Goal: Information Seeking & Learning: Learn about a topic

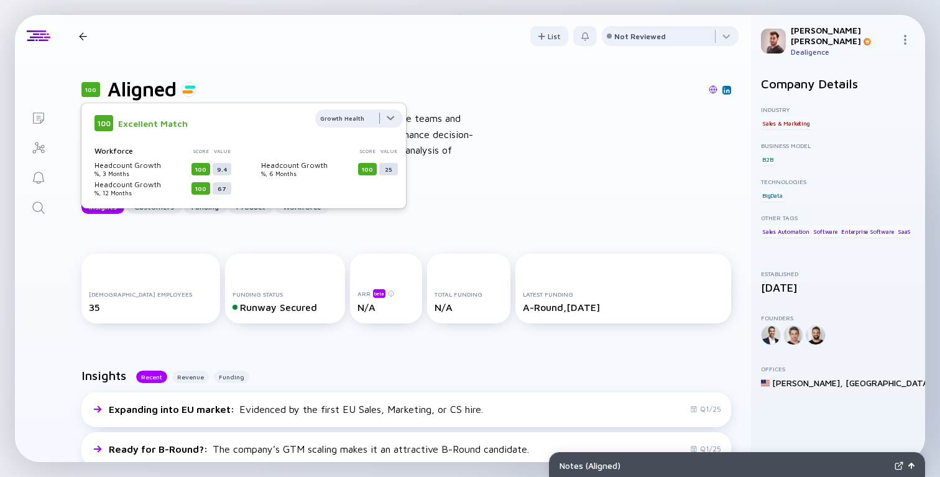
click at [357, 124] on div at bounding box center [359, 121] width 88 height 25
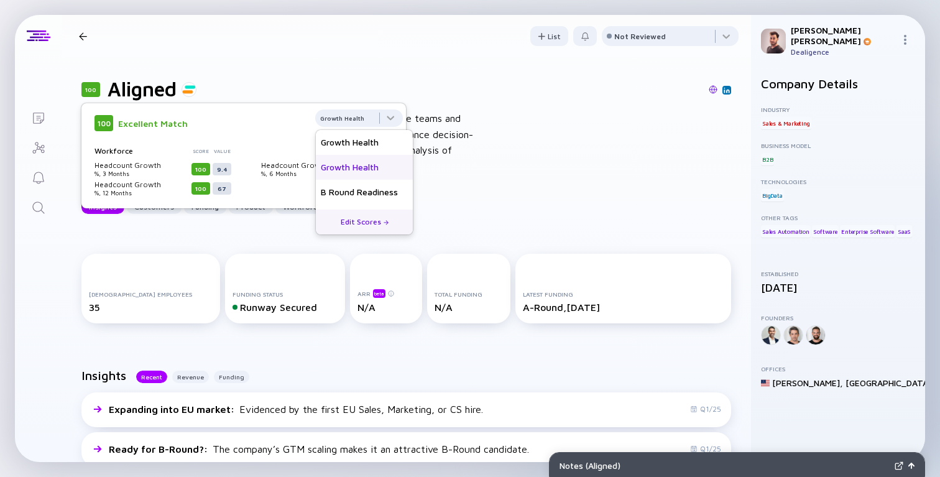
click at [354, 157] on div "Growth Health" at bounding box center [364, 167] width 97 height 25
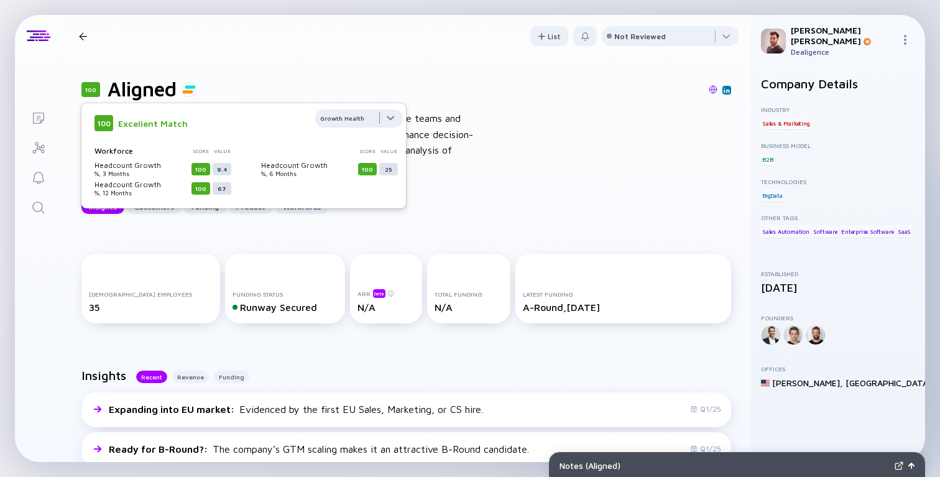
click at [352, 121] on div at bounding box center [359, 121] width 88 height 25
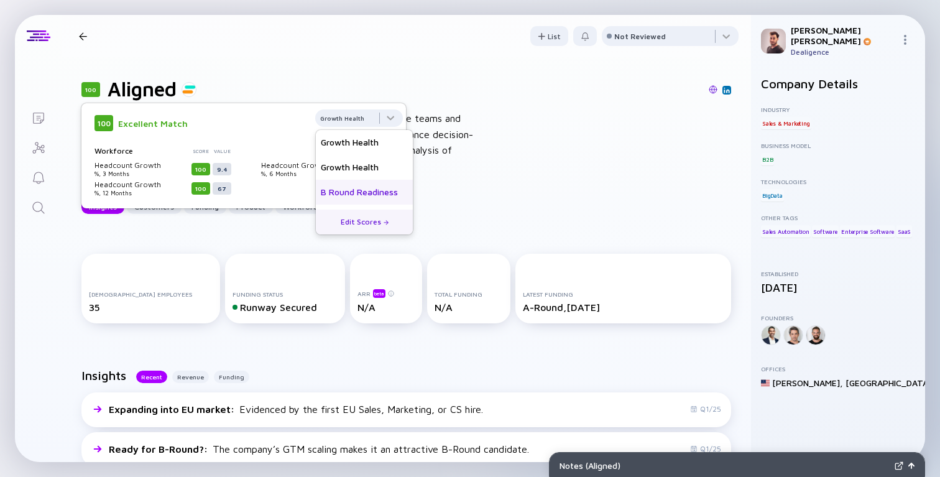
click at [347, 195] on div "B Round Readiness" at bounding box center [364, 192] width 97 height 25
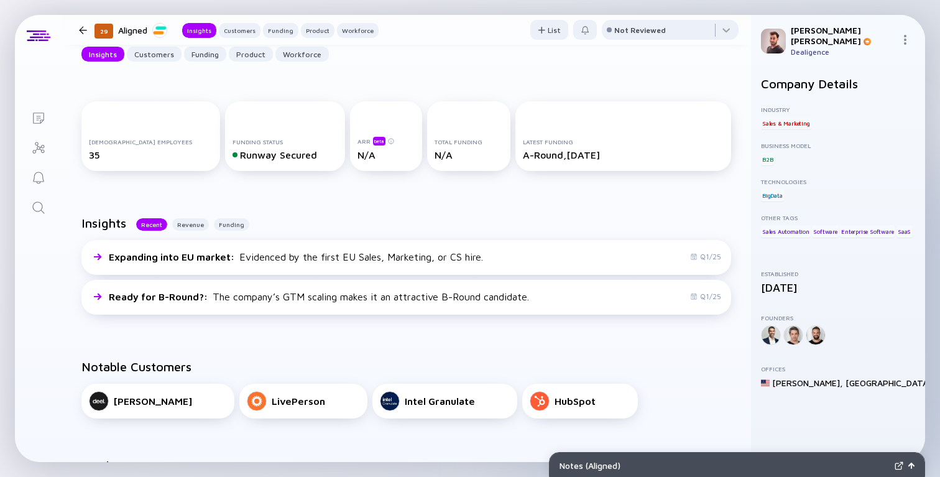
scroll to position [158, 0]
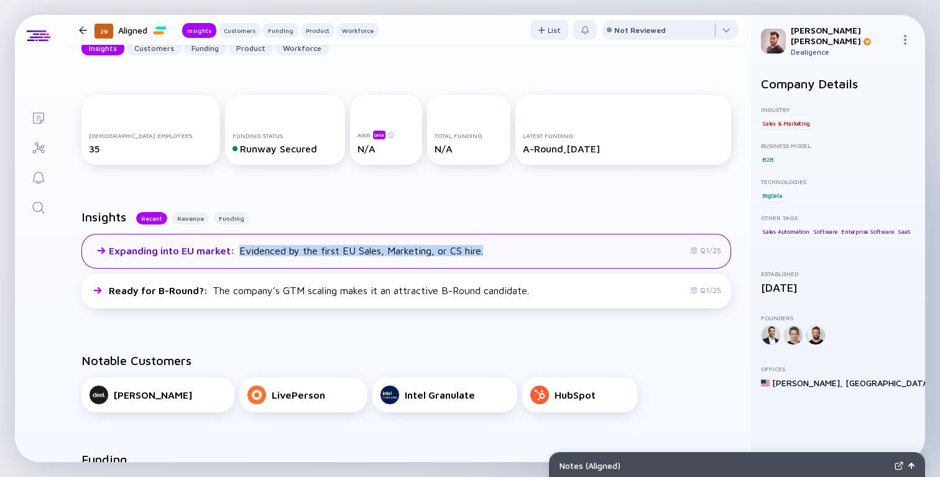
copy div "Evidenced by the first EU Sales, Marketing, or CS hire."
drag, startPoint x: 243, startPoint y: 252, endPoint x: 484, endPoint y: 256, distance: 241.2
click at [484, 256] on div "Expanding into EU market : Evidenced by the first EU Sales, Marketing, or CS hi…" at bounding box center [405, 251] width 649 height 35
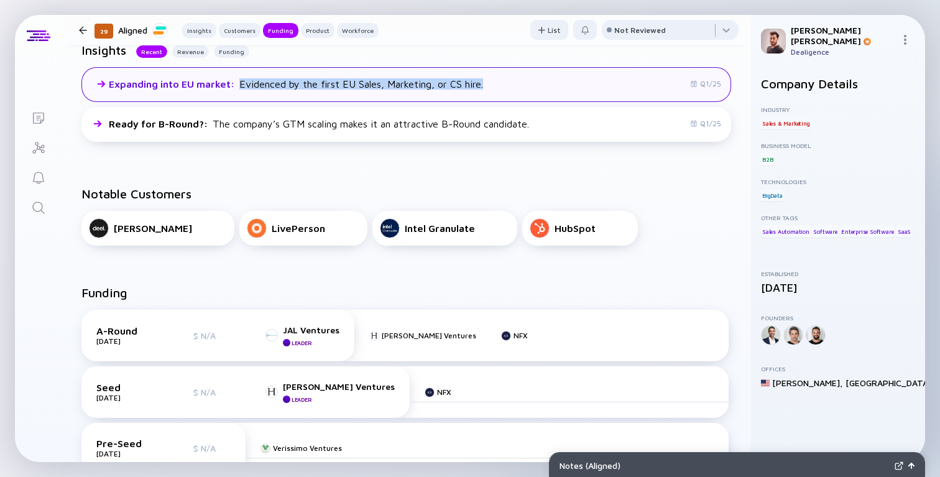
scroll to position [150, 0]
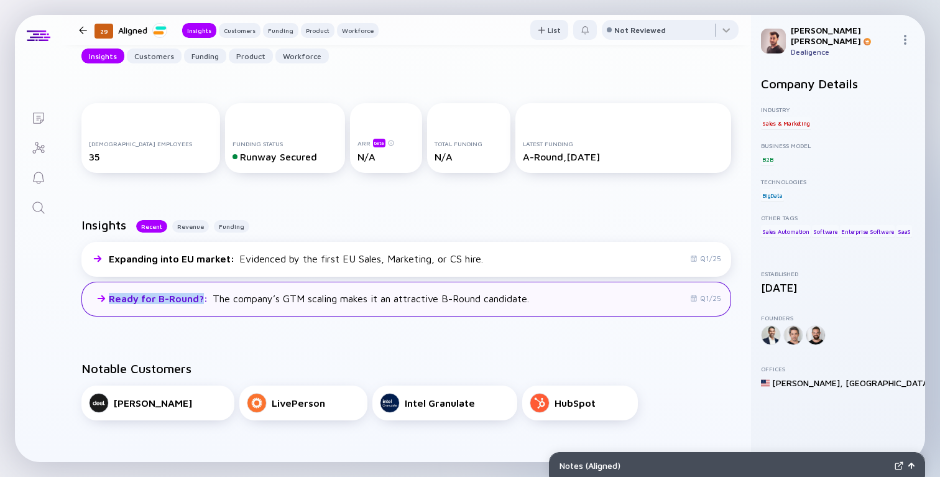
drag, startPoint x: 204, startPoint y: 302, endPoint x: 103, endPoint y: 303, distance: 101.3
click at [103, 303] on div "Ready for B-Round? : The company’s GTM scaling makes it an attractive B-Round c…" at bounding box center [309, 298] width 440 height 15
copy div "Ready for B-Round?"
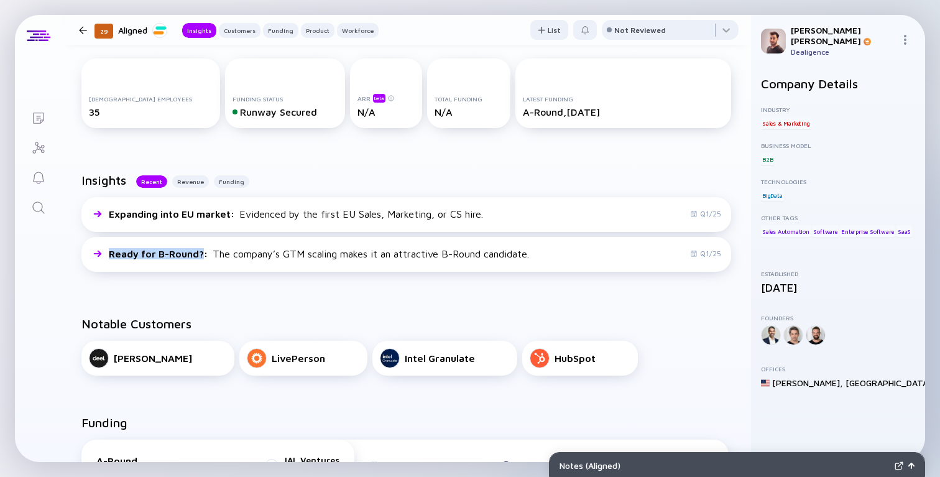
scroll to position [187, 0]
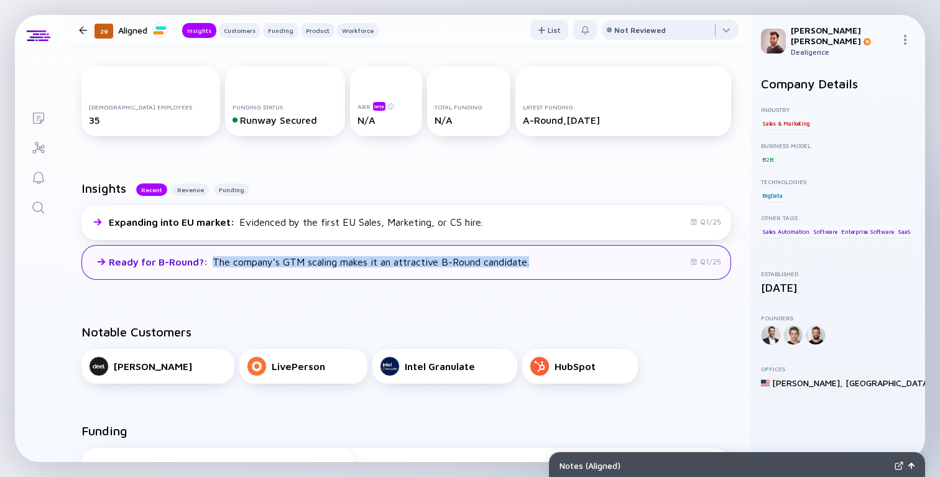
copy div "The company’s GTM scaling makes it an attractive B-Round candidate."
drag, startPoint x: 214, startPoint y: 265, endPoint x: 536, endPoint y: 265, distance: 321.9
click at [536, 265] on div "Ready for B-Round? : The company’s GTM scaling makes it an attractive B-Round c…" at bounding box center [405, 262] width 649 height 35
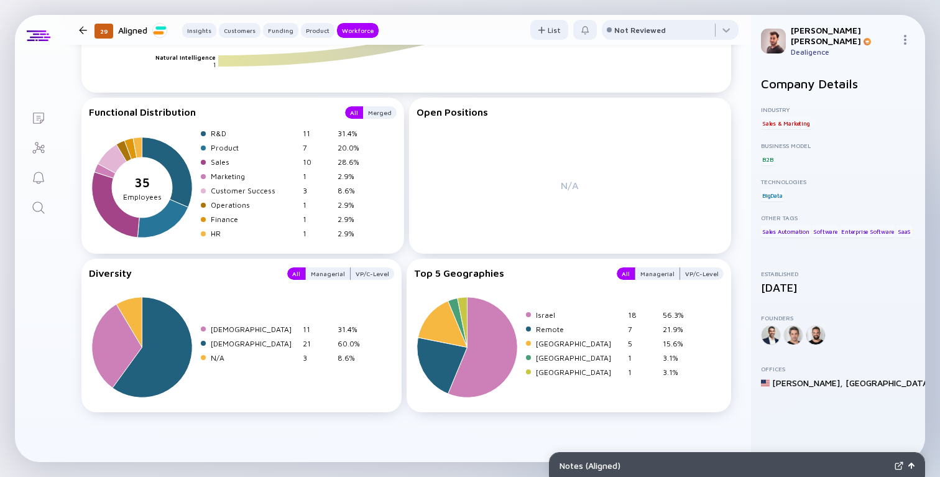
scroll to position [1935, 0]
